Goal: Information Seeking & Learning: Learn about a topic

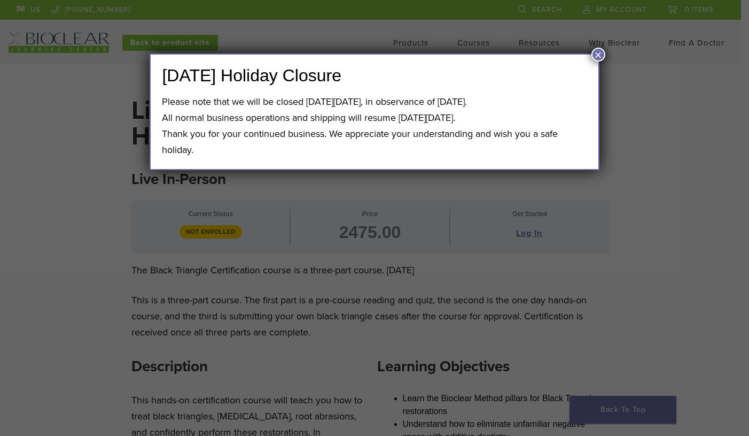
click at [599, 50] on button "×" at bounding box center [599, 55] width 14 height 14
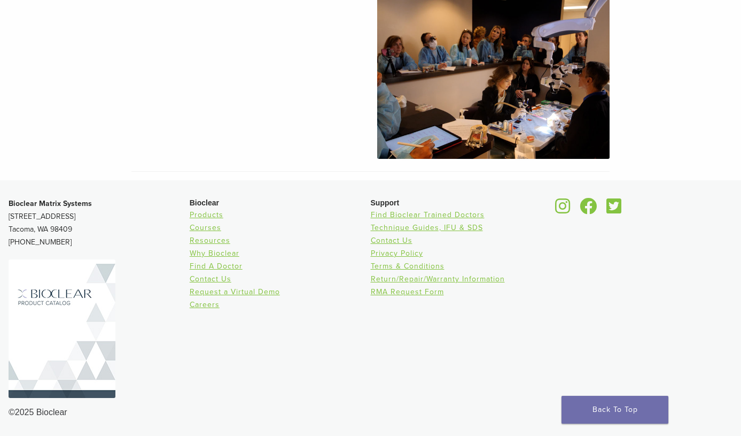
scroll to position [1063, 0]
click at [235, 291] on link "Request a Virtual Demo" at bounding box center [235, 291] width 90 height 9
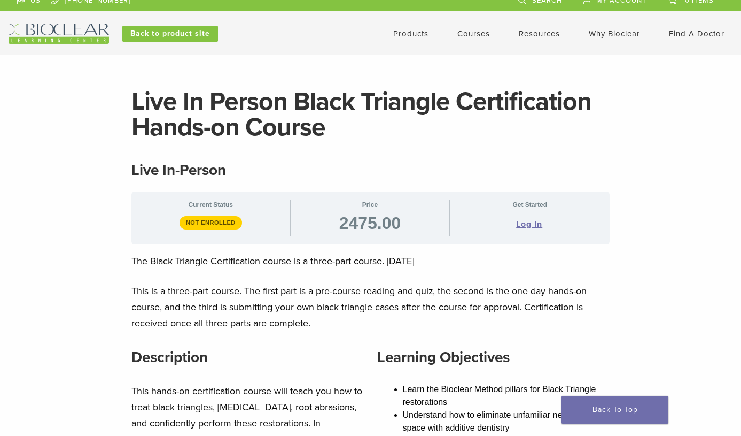
scroll to position [8, 0]
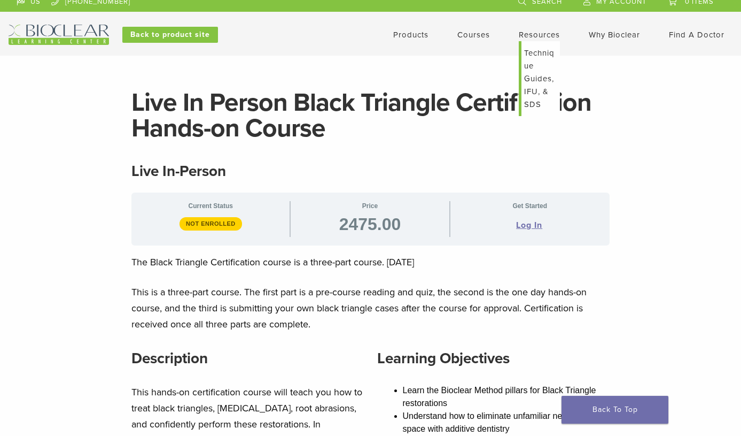
click at [530, 33] on link "Resources" at bounding box center [539, 35] width 41 height 10
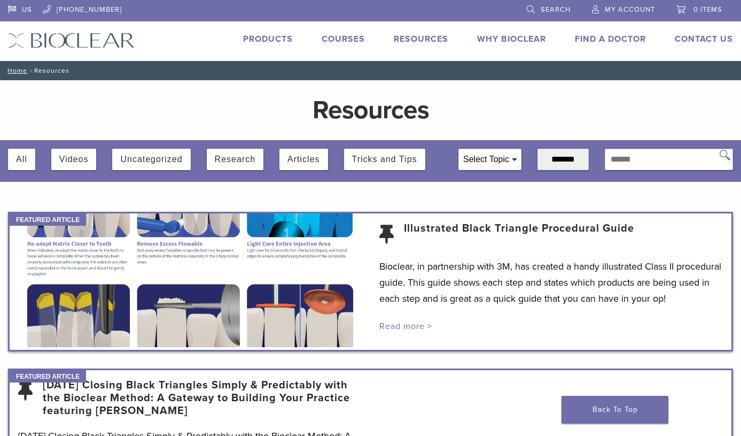
click at [413, 331] on link "Read more >" at bounding box center [406, 326] width 53 height 11
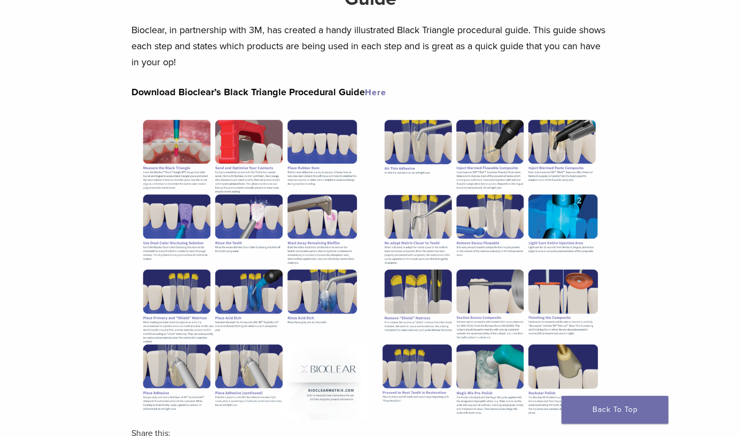
scroll to position [157, 0]
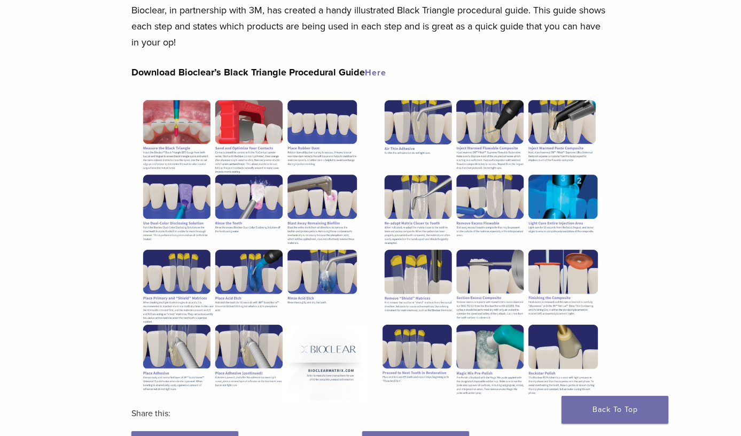
click at [378, 72] on link "Here" at bounding box center [375, 72] width 21 height 11
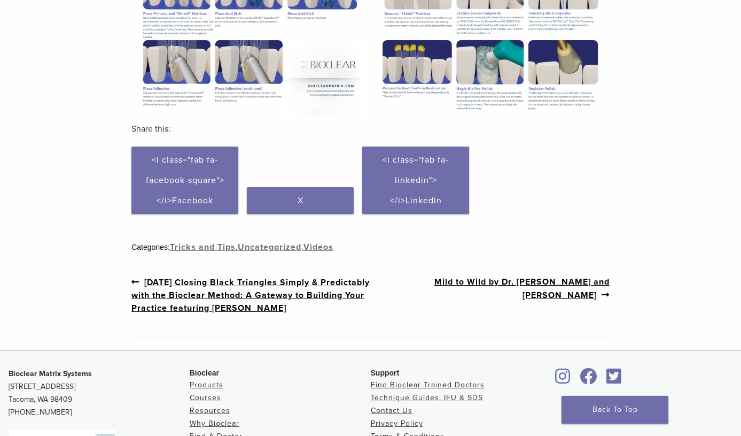
scroll to position [442, 0]
click at [264, 307] on link "Previous post: 3/19/2021 Closing Black Triangles Simply & Predictably with the …" at bounding box center [250, 294] width 239 height 39
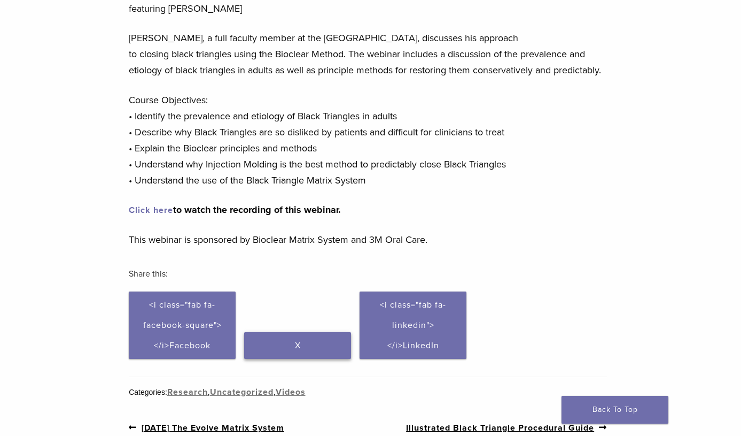
scroll to position [111, 3]
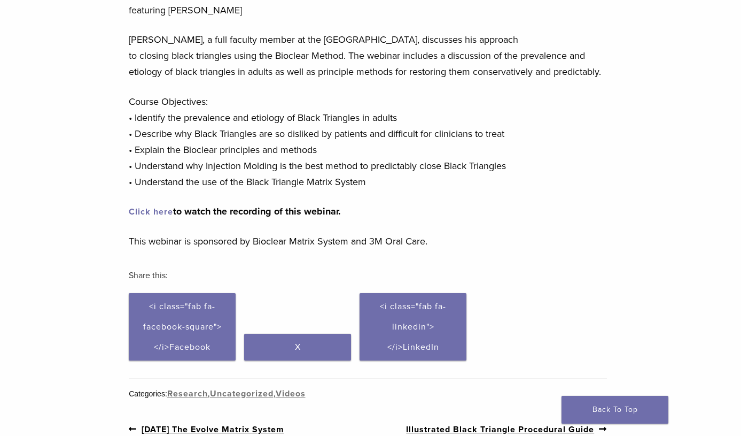
click at [205, 214] on strong "Click here to watch the recording of this webinar." at bounding box center [235, 211] width 212 height 12
click at [204, 212] on strong "Click here to watch the recording of this webinar." at bounding box center [235, 211] width 212 height 12
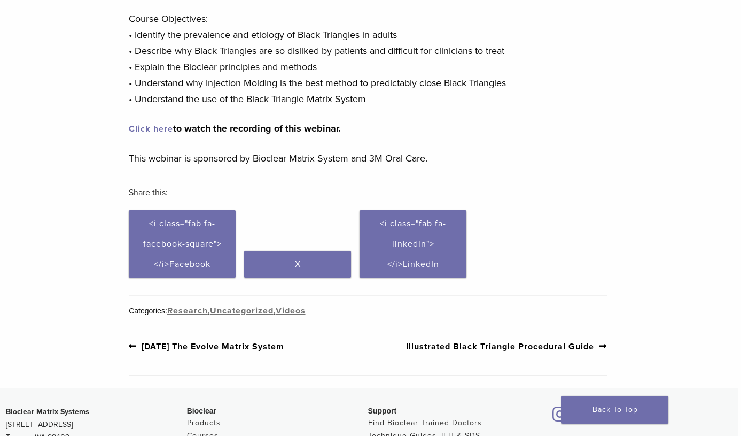
click at [161, 128] on link "Click here" at bounding box center [151, 128] width 44 height 11
